Goal: Use online tool/utility: Utilize a website feature to perform a specific function

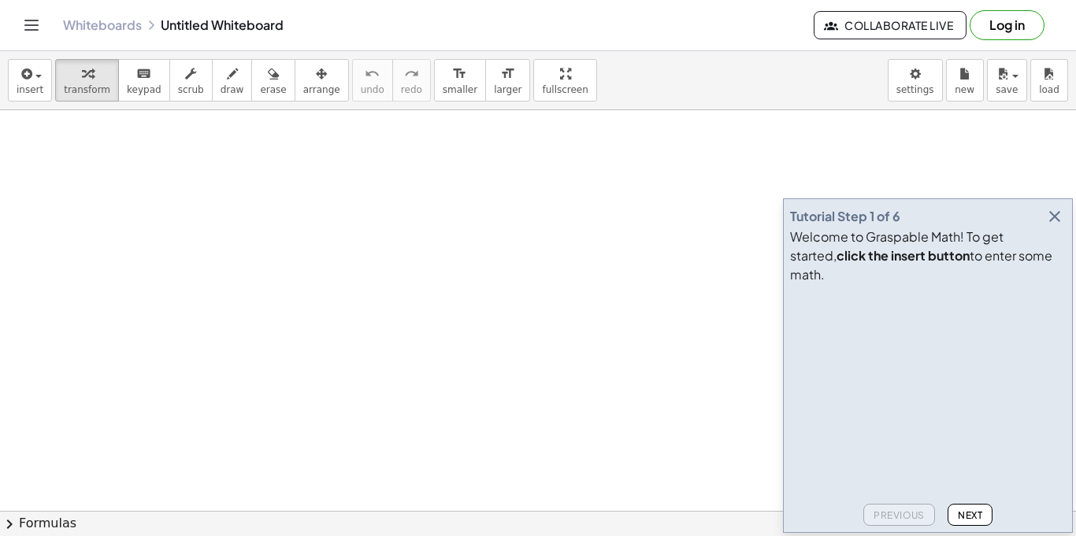
click at [966, 509] on span "Next" at bounding box center [970, 515] width 24 height 12
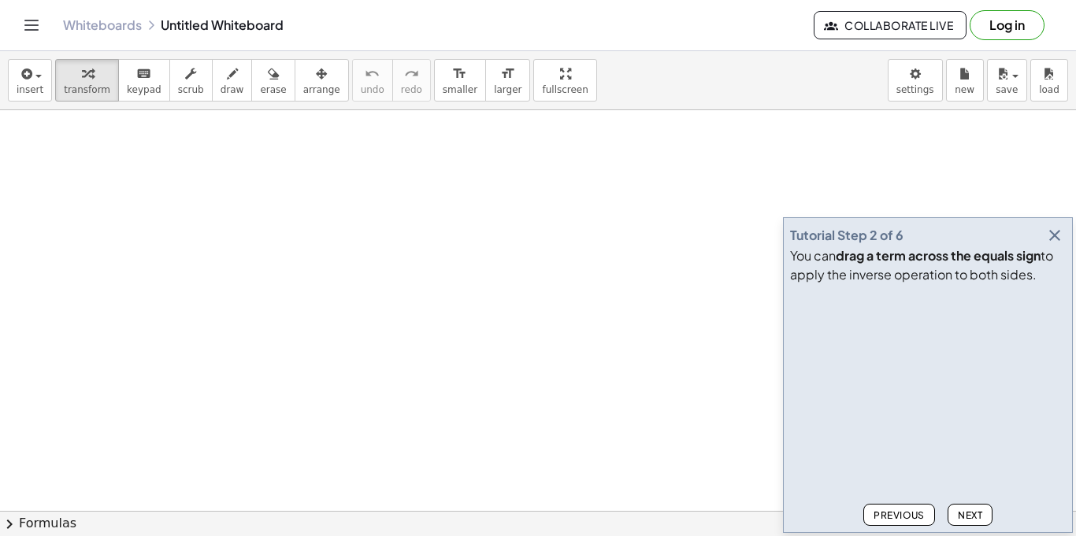
click at [966, 509] on span "Next" at bounding box center [970, 515] width 24 height 12
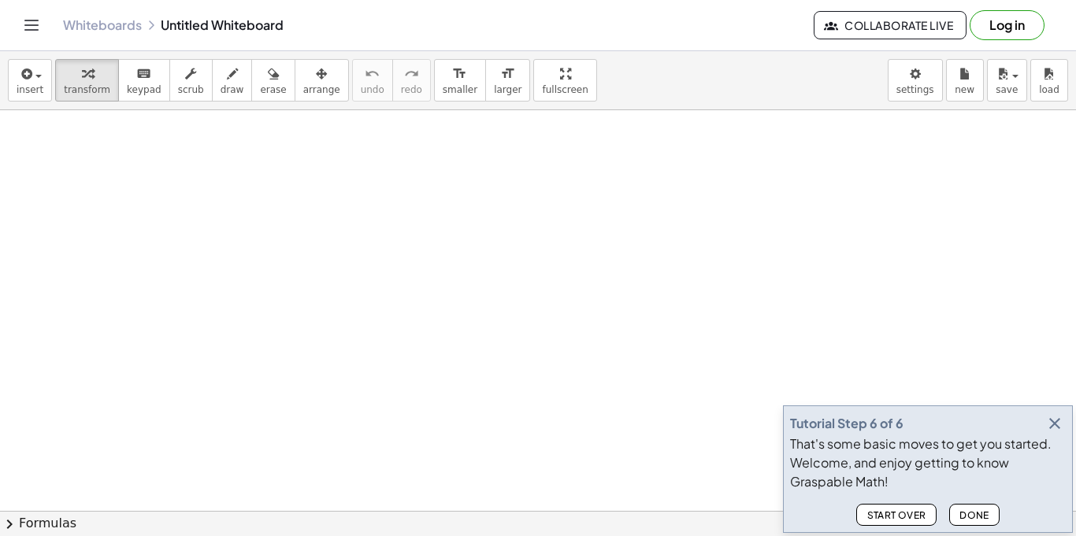
click at [969, 510] on span "Done" at bounding box center [974, 515] width 30 height 12
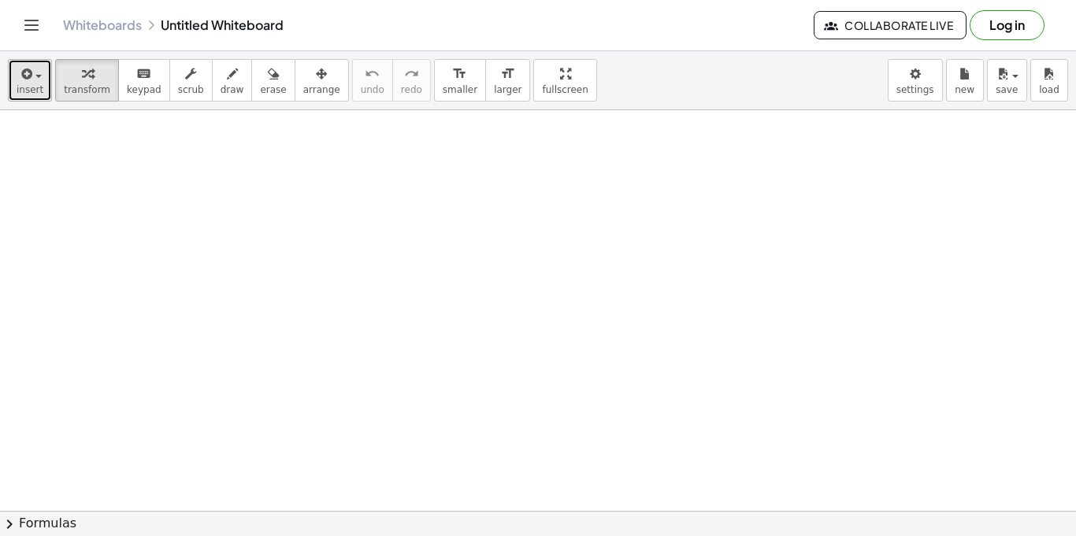
click at [29, 86] on span "insert" at bounding box center [30, 89] width 27 height 11
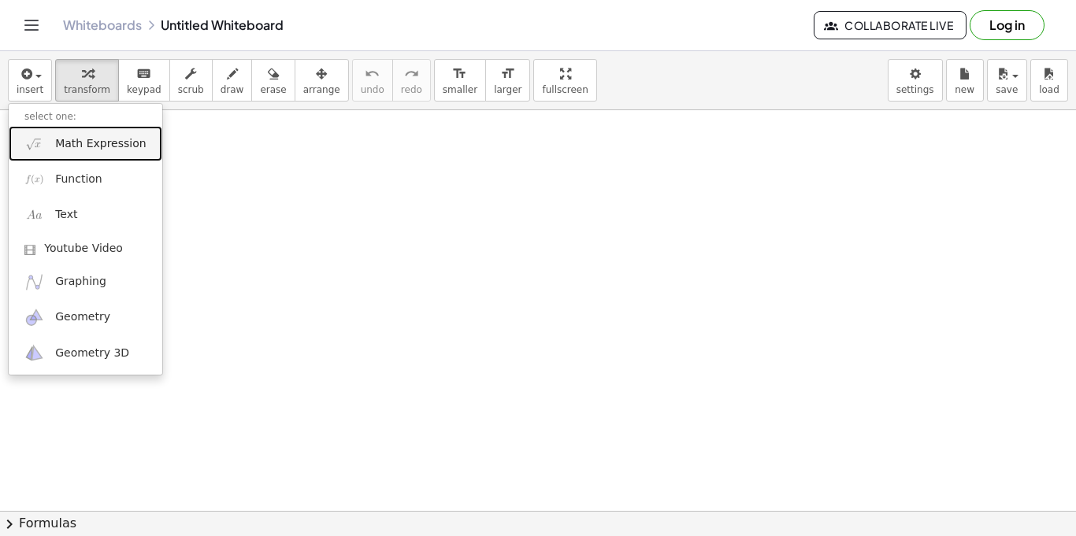
click at [114, 146] on span "Math Expression" at bounding box center [100, 144] width 91 height 16
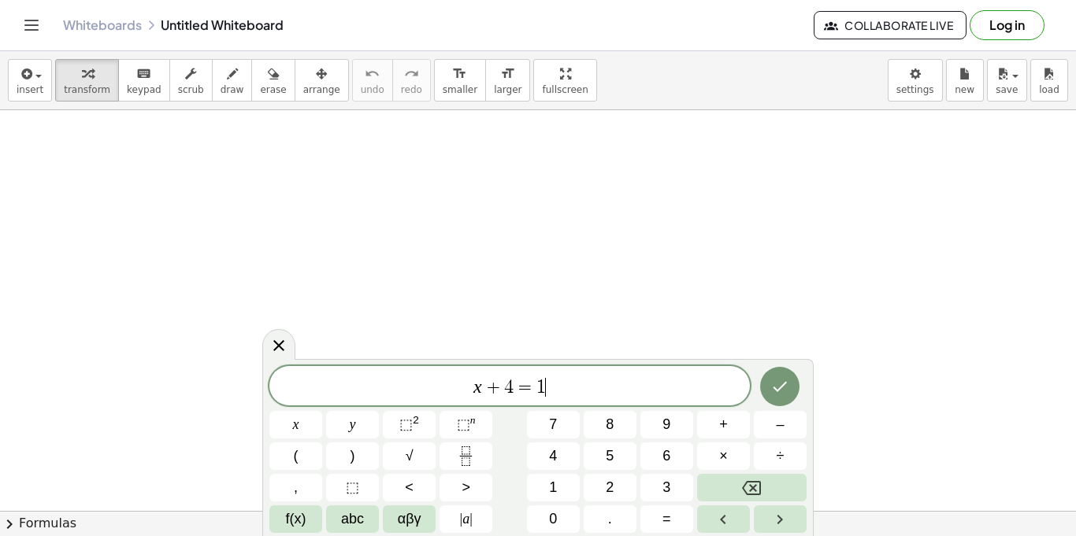
scroll to position [6, 0]
click at [776, 375] on button "Done" at bounding box center [779, 386] width 39 height 39
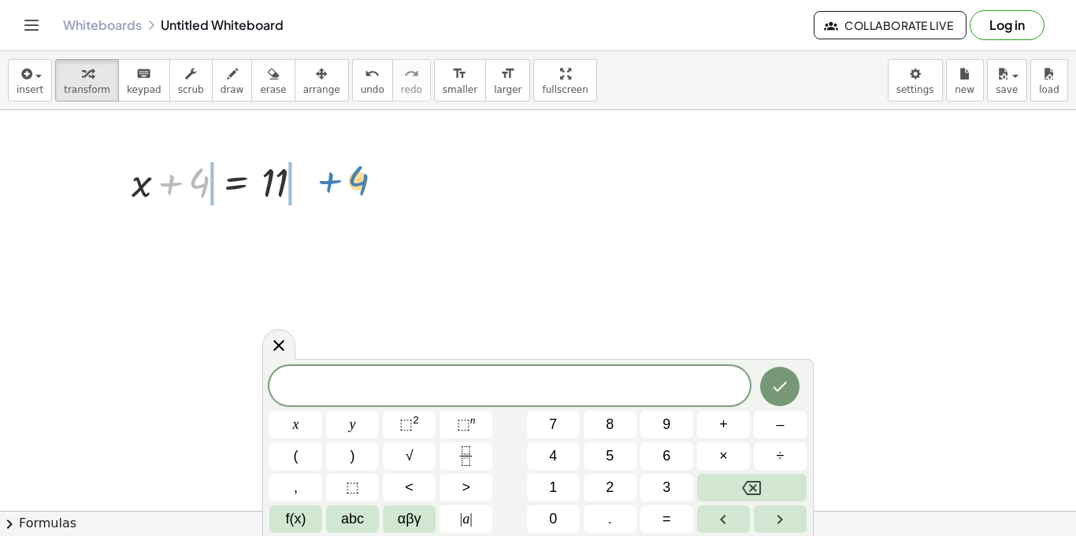
drag, startPoint x: 206, startPoint y: 189, endPoint x: 365, endPoint y: 187, distance: 159.1
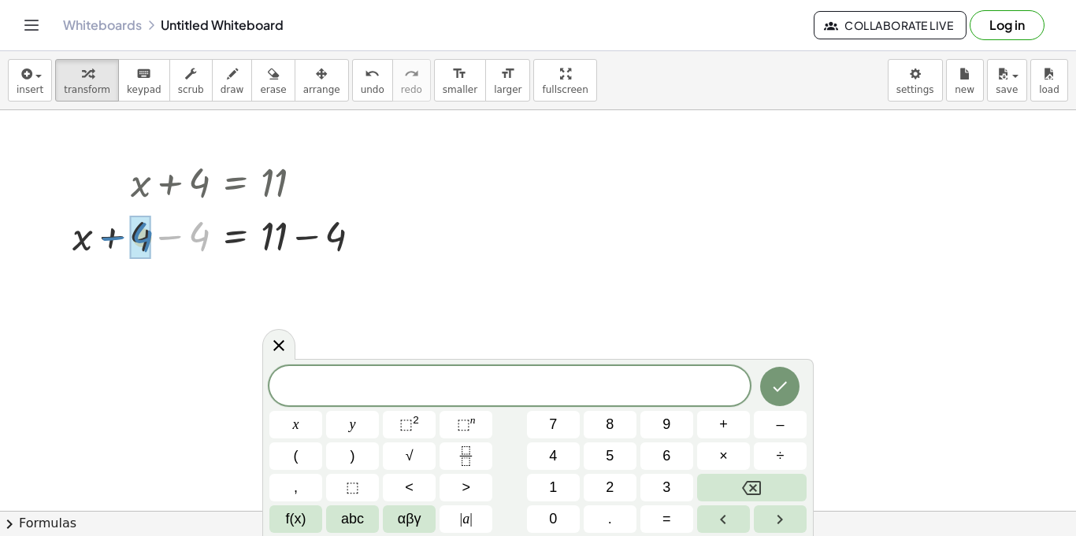
drag, startPoint x: 202, startPoint y: 235, endPoint x: 146, endPoint y: 235, distance: 56.7
click at [146, 235] on div at bounding box center [223, 235] width 317 height 54
drag, startPoint x: 337, startPoint y: 295, endPoint x: 286, endPoint y: 298, distance: 51.2
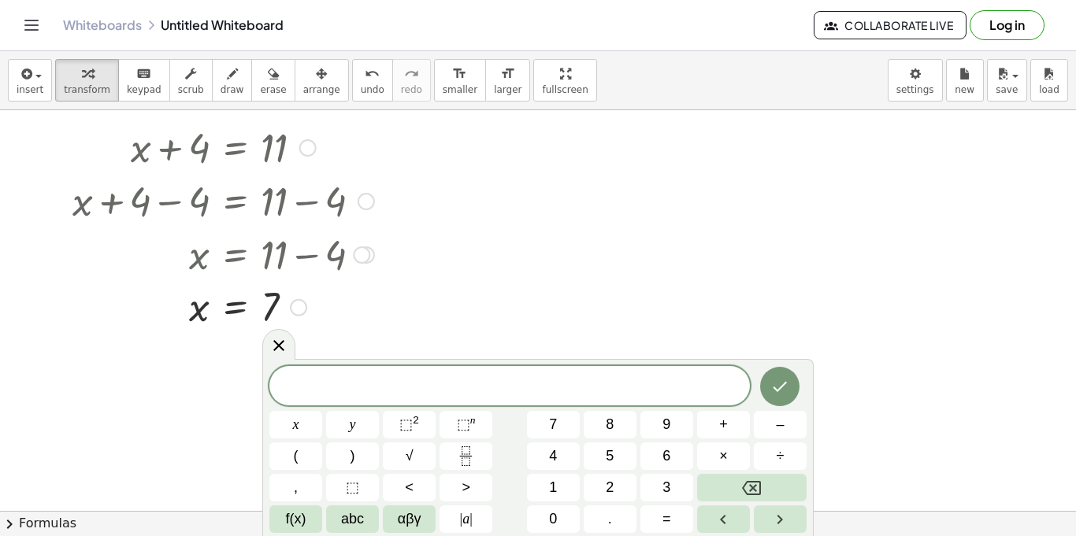
scroll to position [35, 0]
click at [70, 517] on button "chevron_right Formulas" at bounding box center [538, 523] width 1076 height 25
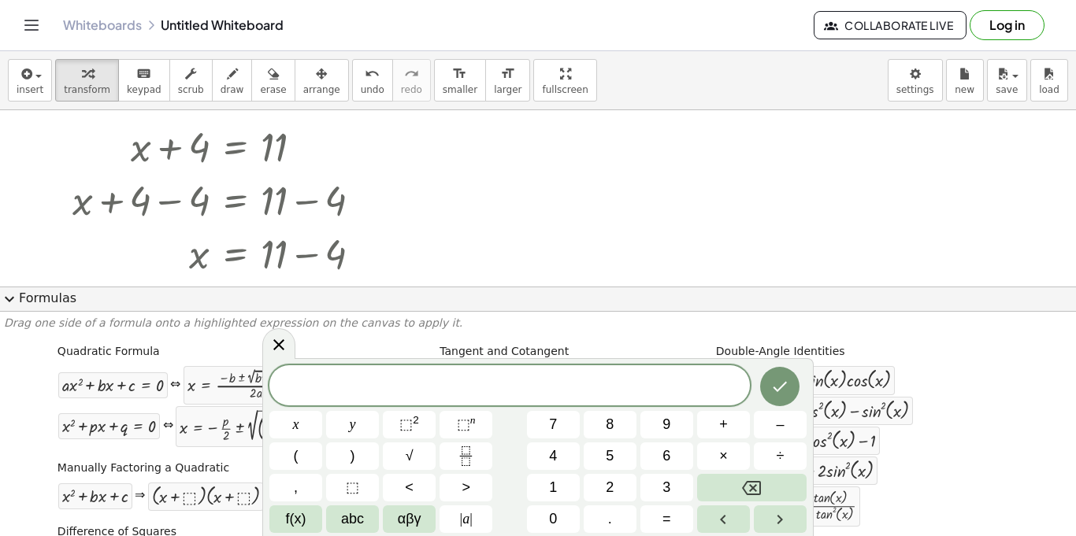
click at [13, 296] on span "expand_more" at bounding box center [9, 299] width 19 height 19
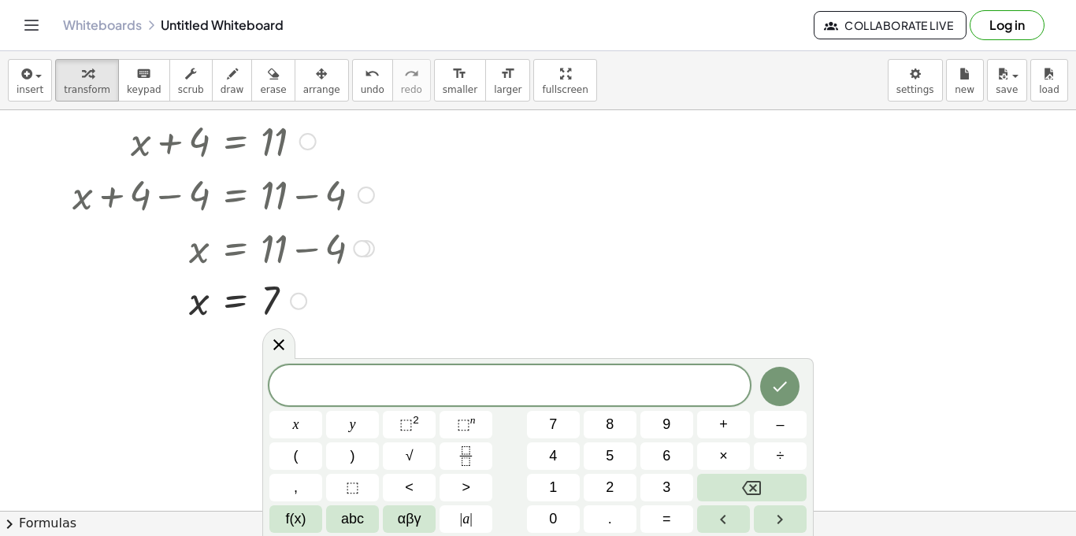
scroll to position [46, 0]
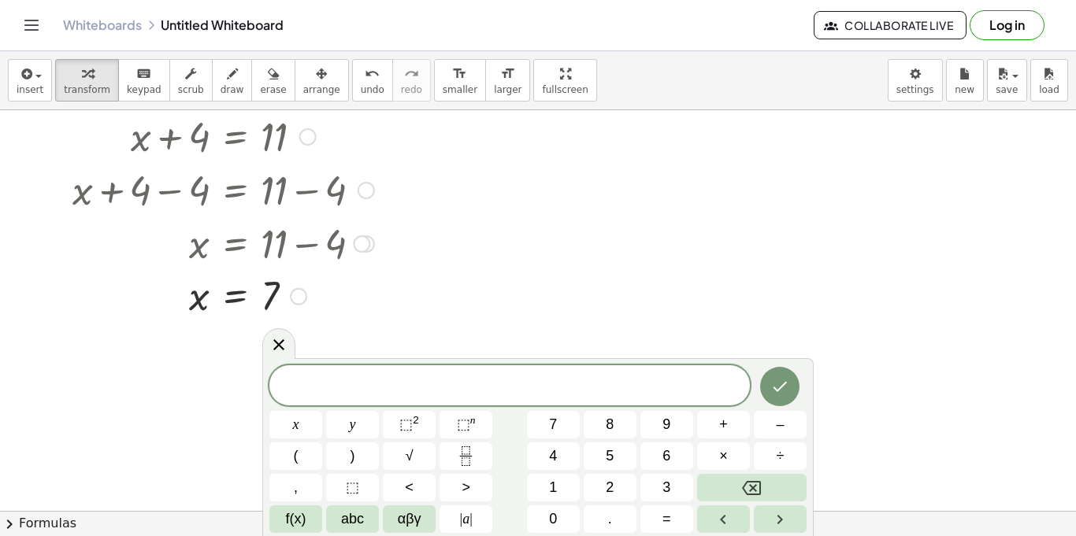
click at [237, 252] on div at bounding box center [257, 243] width 385 height 54
click at [948, 99] on button "new" at bounding box center [965, 80] width 38 height 43
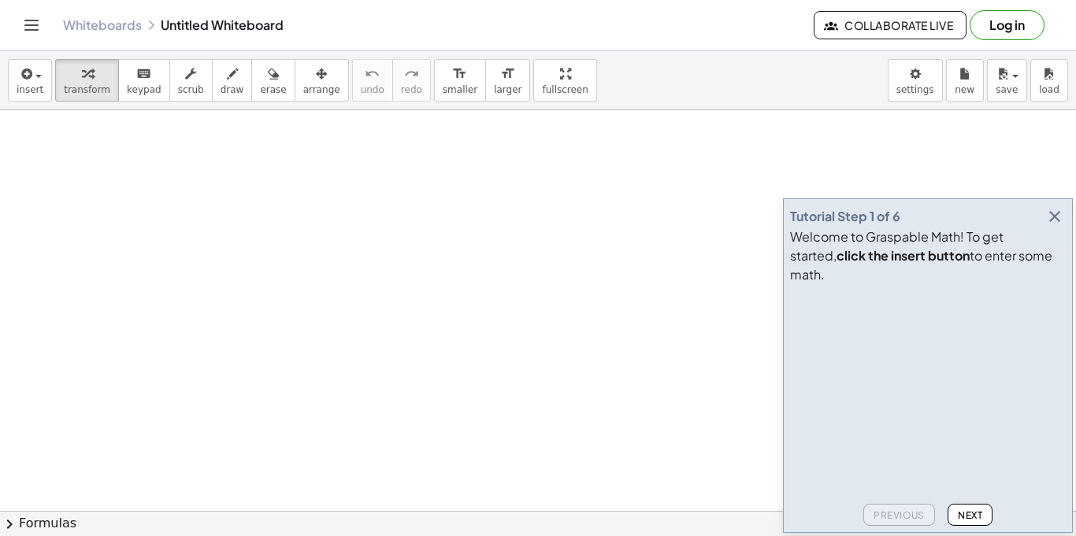
click at [970, 506] on button "Next" at bounding box center [969, 515] width 45 height 22
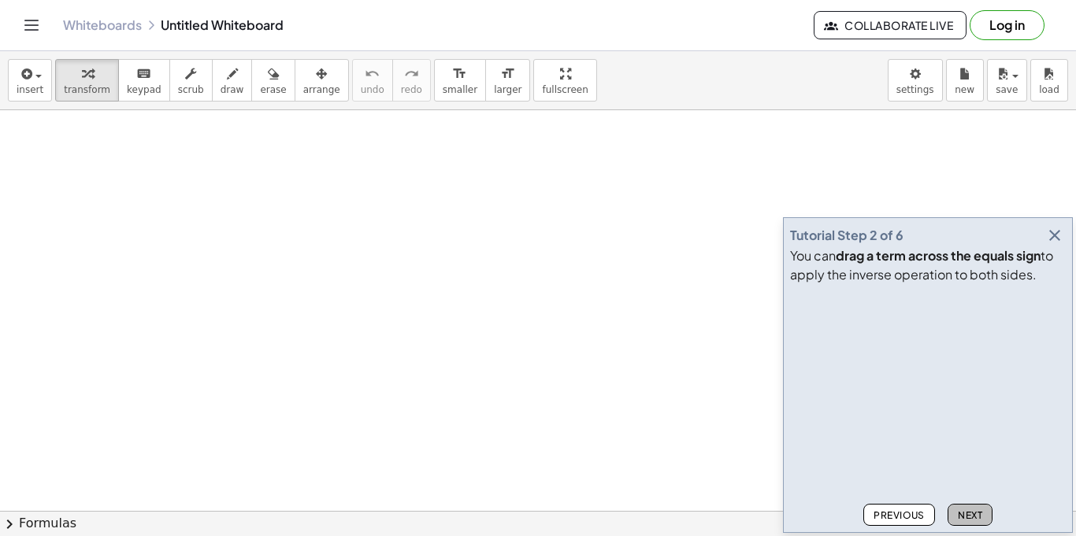
click at [970, 506] on button "Next" at bounding box center [969, 515] width 45 height 22
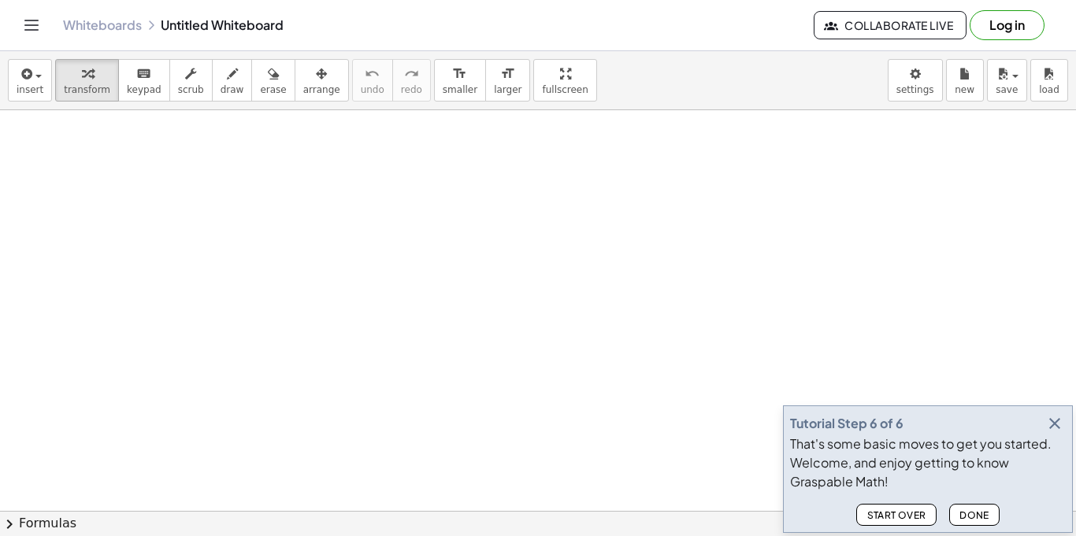
click at [970, 506] on button "Done" at bounding box center [974, 515] width 50 height 22
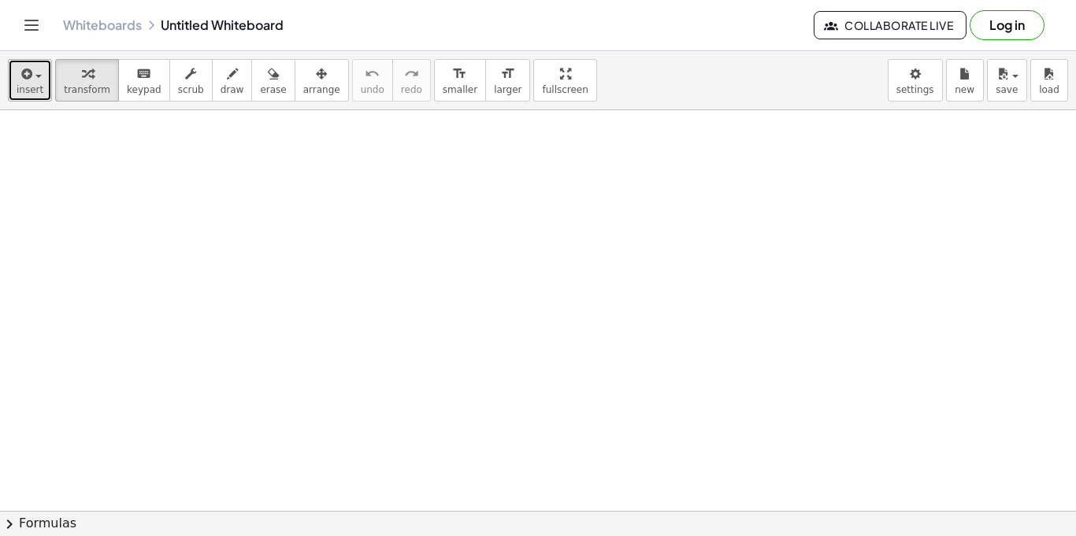
click at [36, 72] on div "button" at bounding box center [30, 73] width 27 height 19
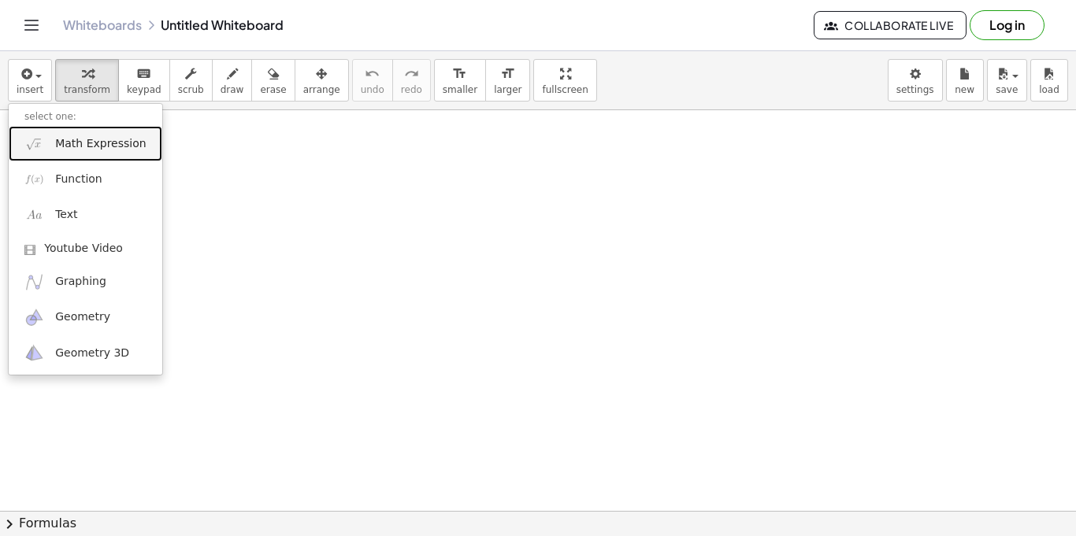
click at [71, 134] on link "Math Expression" at bounding box center [86, 143] width 154 height 35
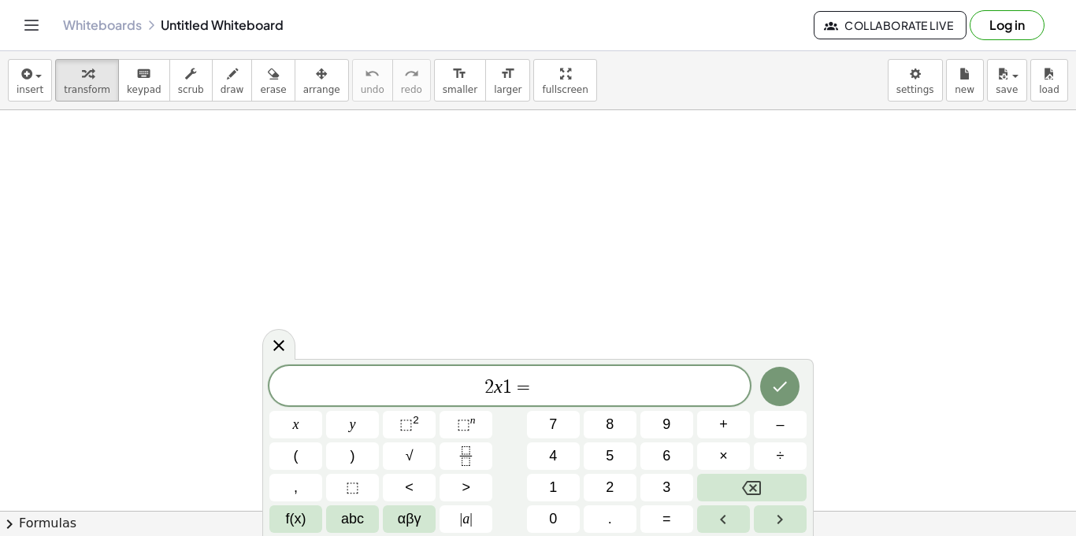
scroll to position [4, 0]
click at [497, 389] on span "2 x 1 = 5 ​" at bounding box center [509, 387] width 480 height 22
click at [650, 369] on div "2 x + ​ 1 = 5" at bounding box center [509, 385] width 480 height 39
click at [776, 395] on icon "Done" at bounding box center [779, 386] width 19 height 19
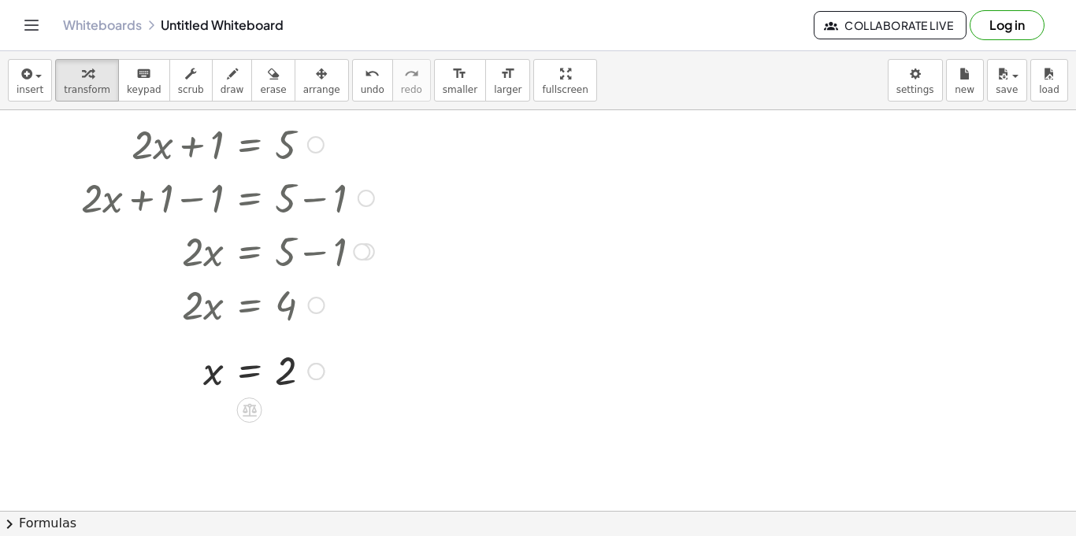
scroll to position [42, 0]
